Goal: Navigation & Orientation: Find specific page/section

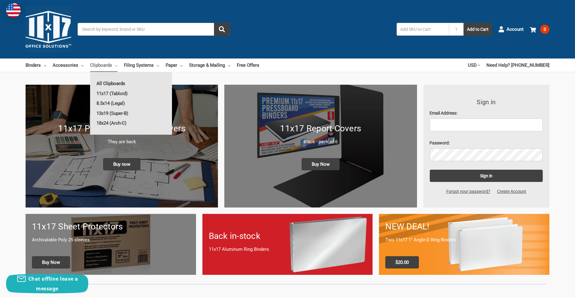
click at [110, 82] on link "All Clipboards" at bounding box center [131, 84] width 82 height 10
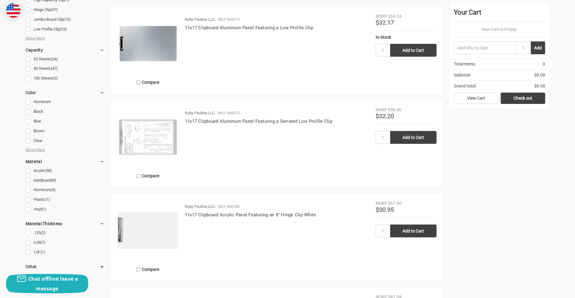
scroll to position [365, 0]
